Goal: Understand process/instructions: Learn about a topic

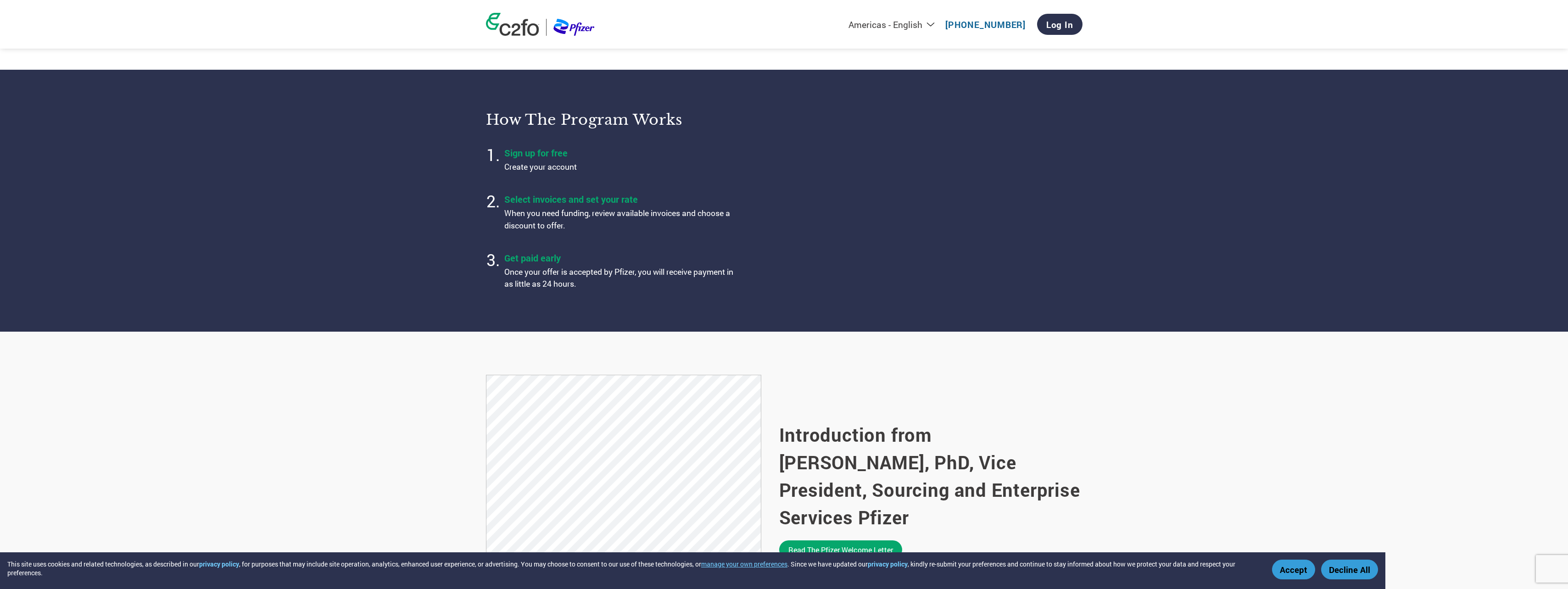
scroll to position [229, 0]
